Goal: Information Seeking & Learning: Learn about a topic

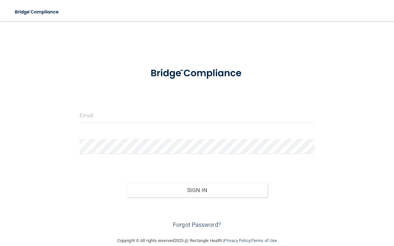
scroll to position [53, 0]
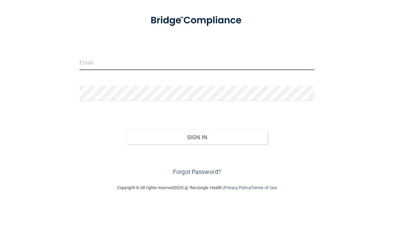
type input "[EMAIL_ADDRESS][DOMAIN_NAME]"
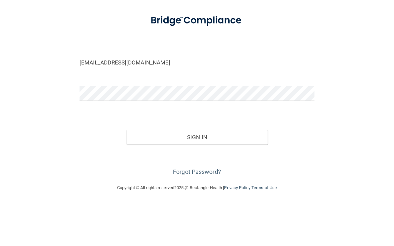
click at [197, 183] on button "Sign In" at bounding box center [197, 190] width 141 height 15
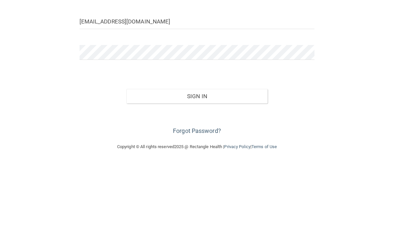
click at [236, 183] on button "Sign In" at bounding box center [197, 190] width 141 height 15
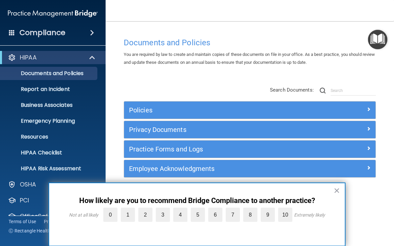
click at [338, 192] on button "×" at bounding box center [337, 190] width 6 height 11
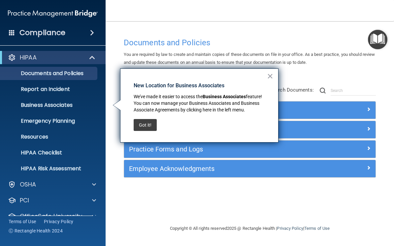
click at [270, 81] on button "×" at bounding box center [270, 76] width 6 height 11
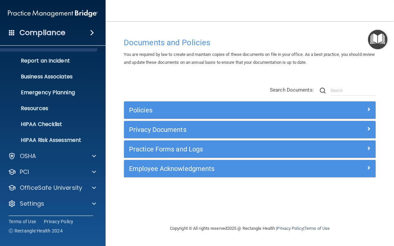
scroll to position [28, 0]
click at [38, 191] on p "OfficeSafe University" at bounding box center [51, 188] width 62 height 8
click at [41, 203] on p "HIPAA Training" at bounding box center [31, 203] width 55 height 7
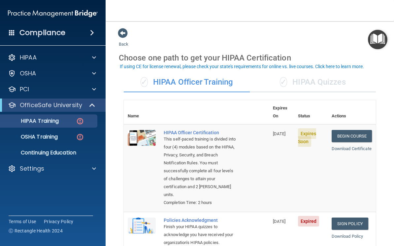
click at [361, 130] on link "Begin Course" at bounding box center [352, 136] width 40 height 12
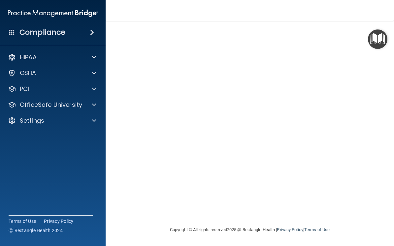
scroll to position [48, 0]
